Goal: Information Seeking & Learning: Learn about a topic

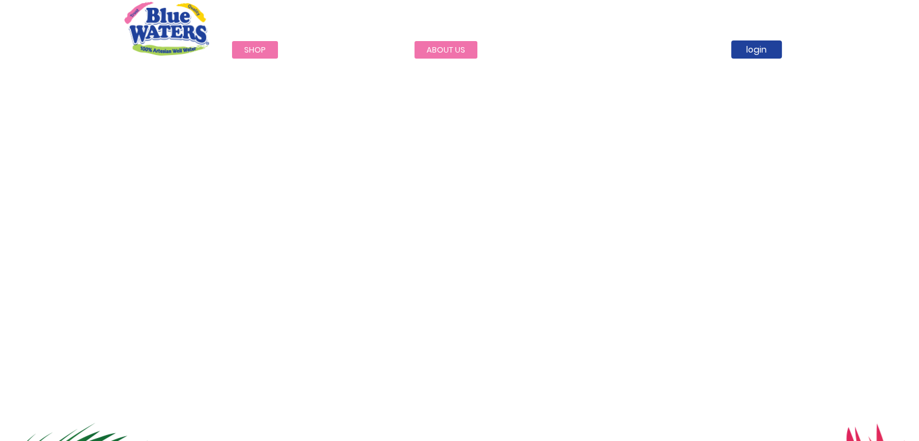
click at [437, 47] on link "about us" at bounding box center [445, 50] width 63 height 18
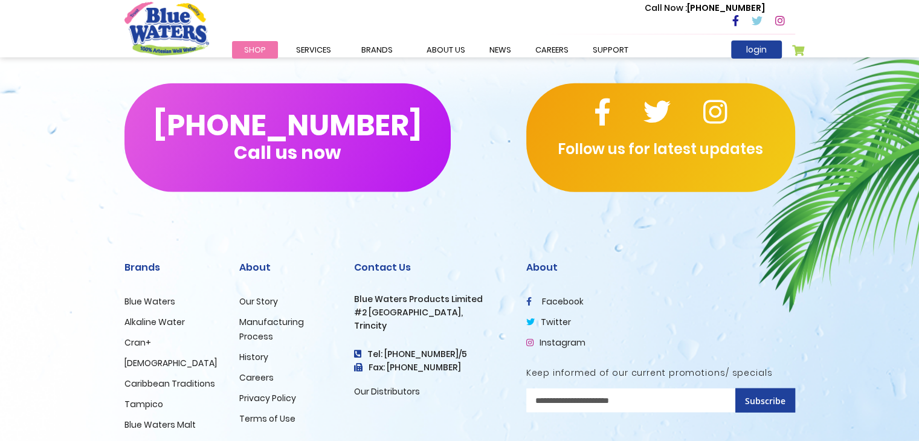
scroll to position [2960, 0]
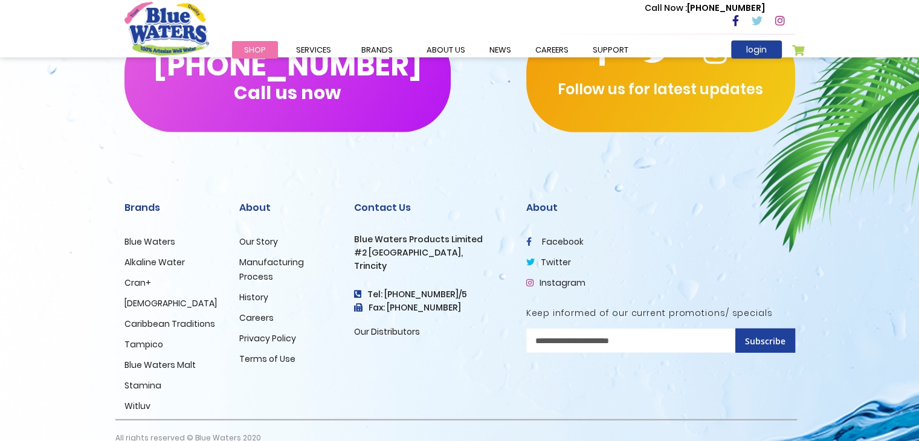
click at [246, 291] on link "History" at bounding box center [253, 297] width 29 height 12
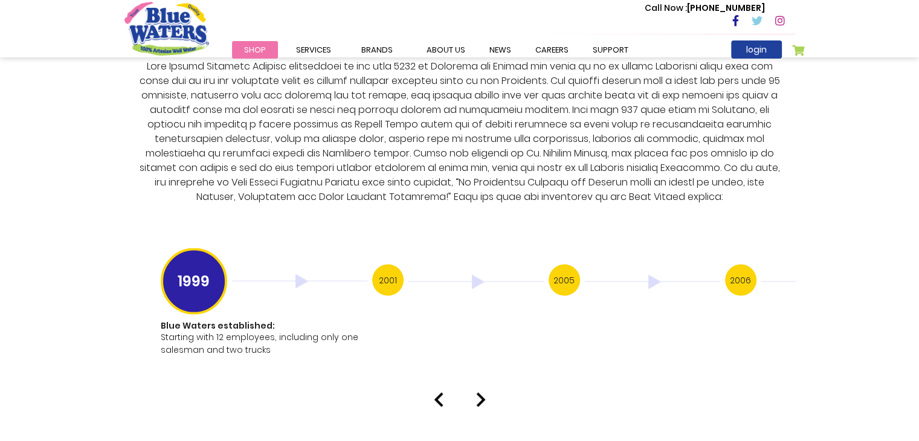
click at [482, 392] on img at bounding box center [481, 399] width 10 height 14
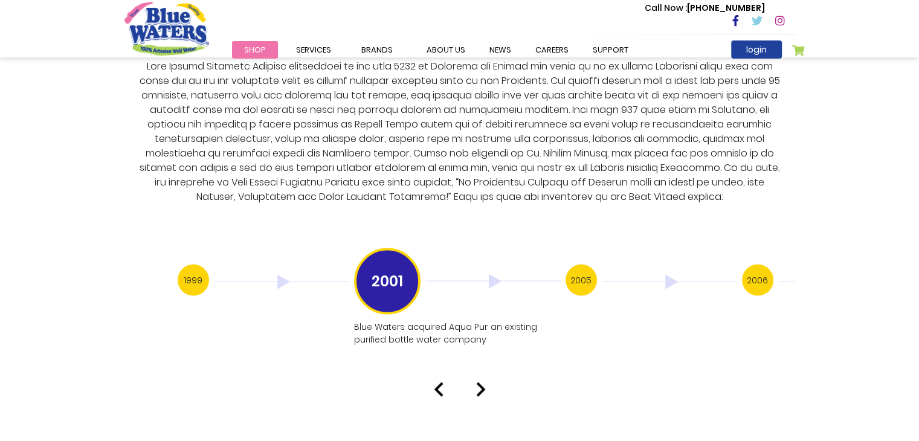
click at [478, 382] on img at bounding box center [481, 389] width 10 height 14
click at [475, 394] on div at bounding box center [459, 401] width 689 height 14
click at [478, 394] on img at bounding box center [481, 401] width 10 height 14
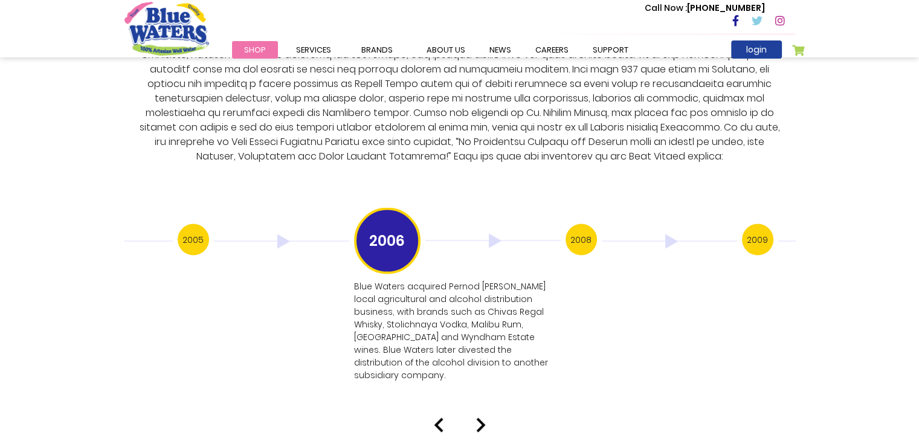
scroll to position [2342, 0]
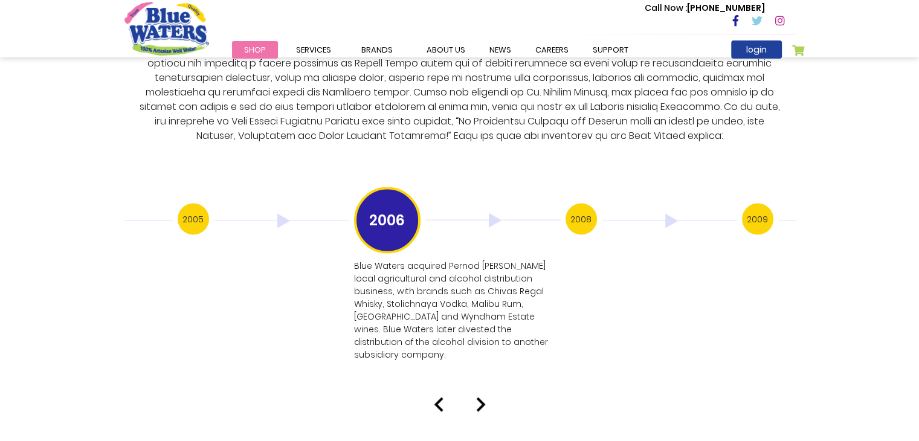
click at [480, 397] on img at bounding box center [481, 404] width 10 height 14
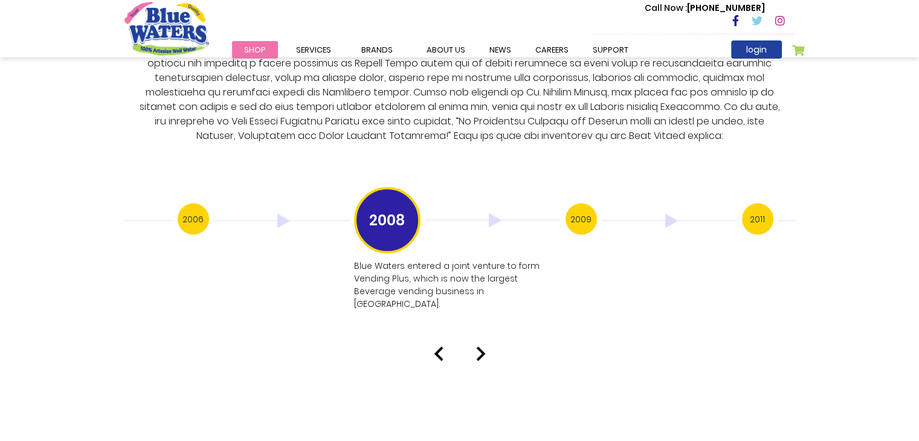
click at [478, 347] on img at bounding box center [481, 354] width 10 height 14
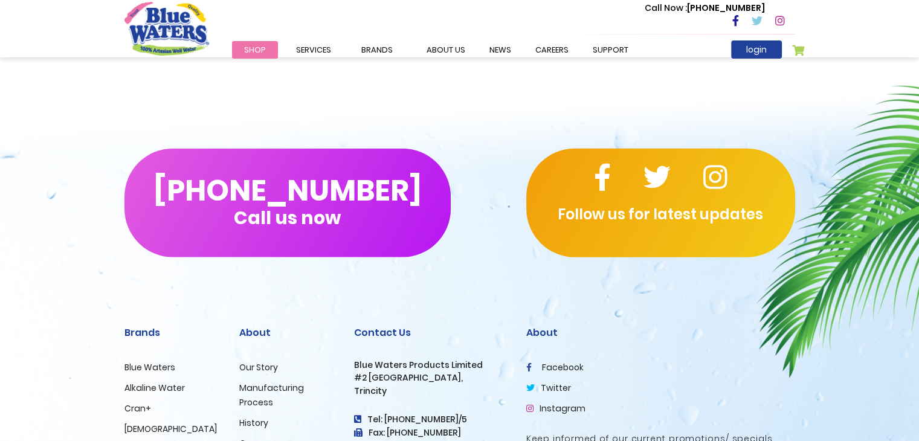
scroll to position [2487, 0]
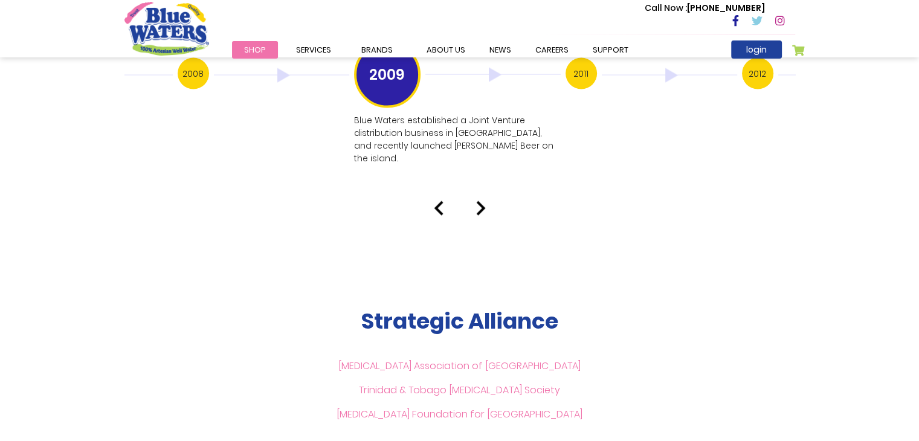
click at [402, 407] on link "[MEDICAL_DATA] Foundation for [GEOGRAPHIC_DATA]" at bounding box center [459, 414] width 246 height 14
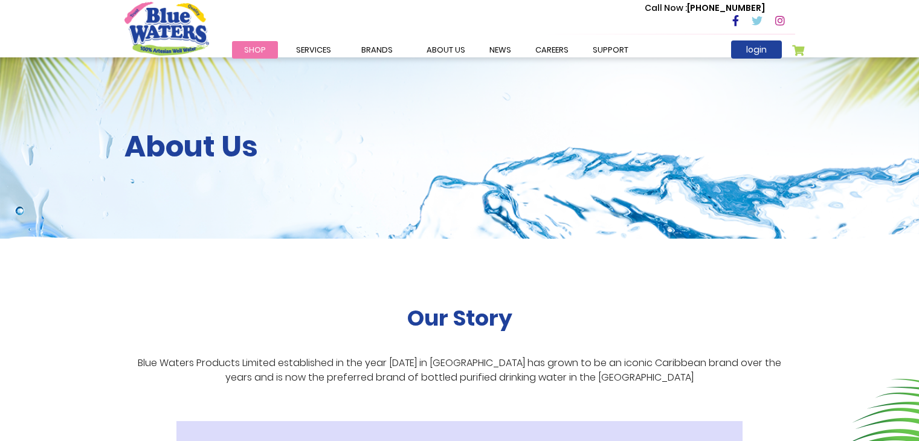
scroll to position [2487, 0]
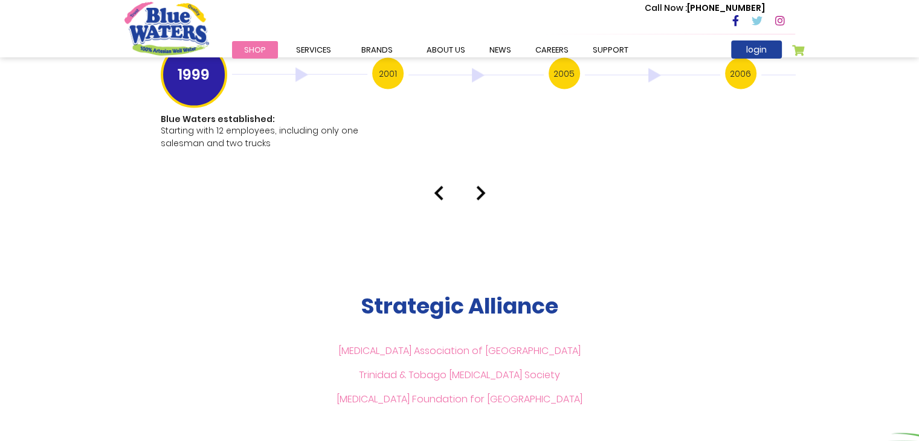
click at [468, 368] on link "Trinidad & Tobago [MEDICAL_DATA] Society" at bounding box center [459, 375] width 201 height 14
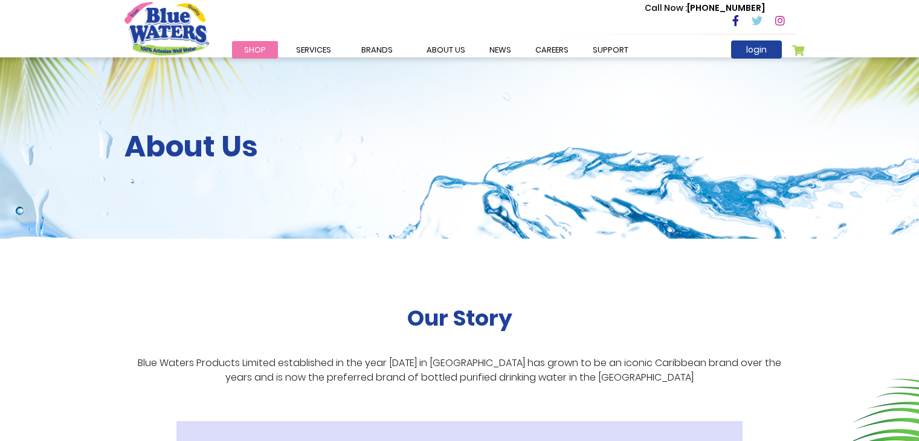
scroll to position [2487, 0]
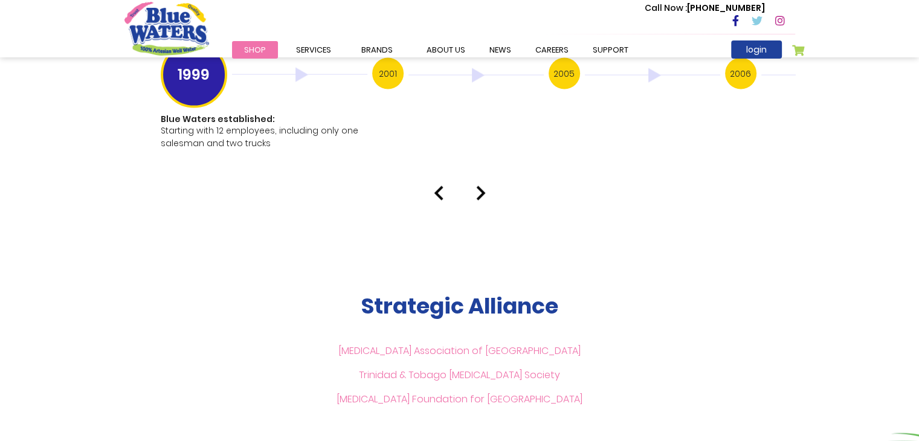
click at [431, 344] on link "[MEDICAL_DATA] Association of [GEOGRAPHIC_DATA]" at bounding box center [459, 351] width 242 height 14
